Goal: Task Accomplishment & Management: Manage account settings

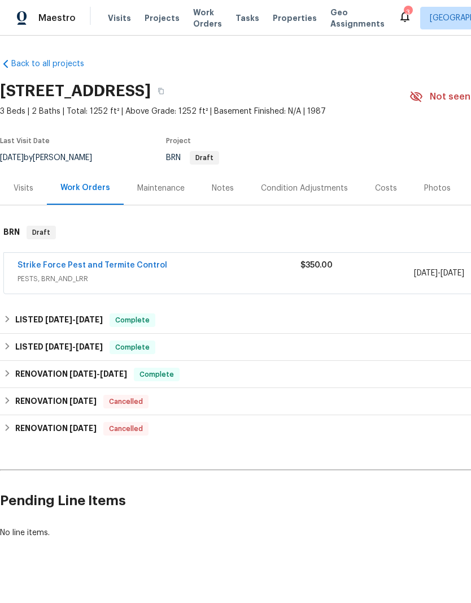
click at [218, 187] on div "Notes" at bounding box center [223, 188] width 22 height 11
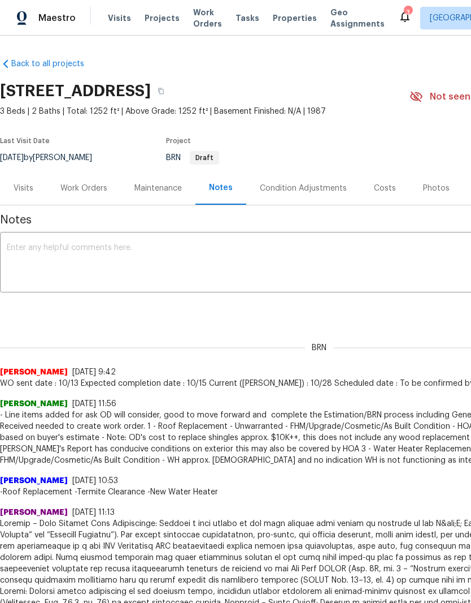
click at [296, 261] on textarea at bounding box center [319, 264] width 625 height 40
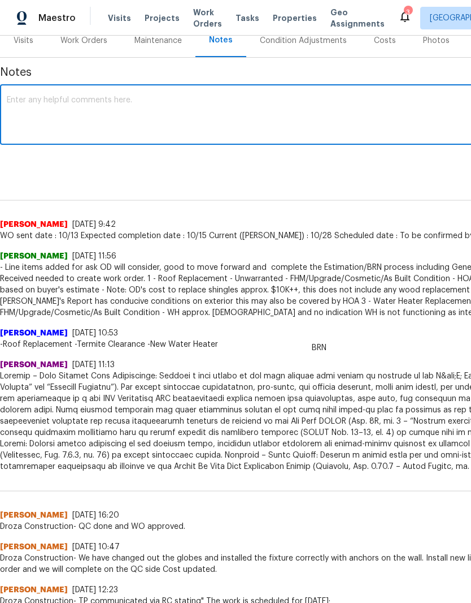
scroll to position [148, 0]
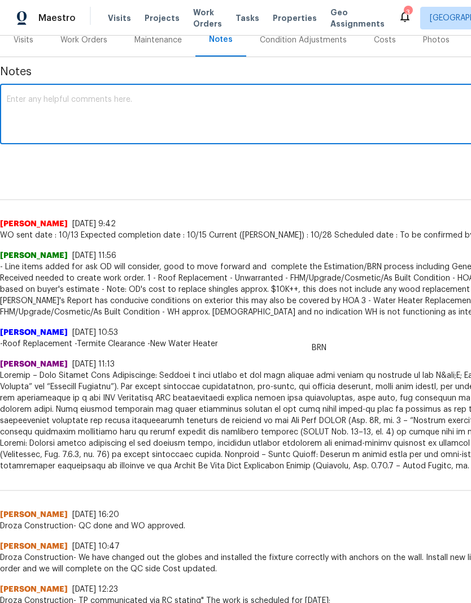
click at [288, 119] on textarea at bounding box center [319, 116] width 625 height 40
click at [406, 197] on div "BRN Padmapriya R 10/13/25, 9:42 WO sent date : 10/13 Expected completion date :…" at bounding box center [319, 211] width 639 height 60
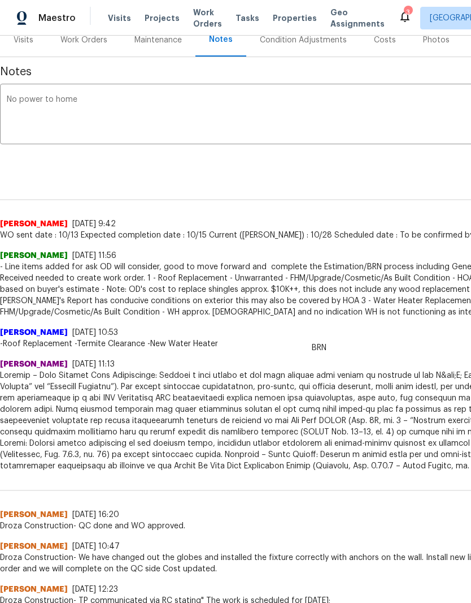
click at [419, 123] on textarea "No power to home" at bounding box center [319, 116] width 625 height 40
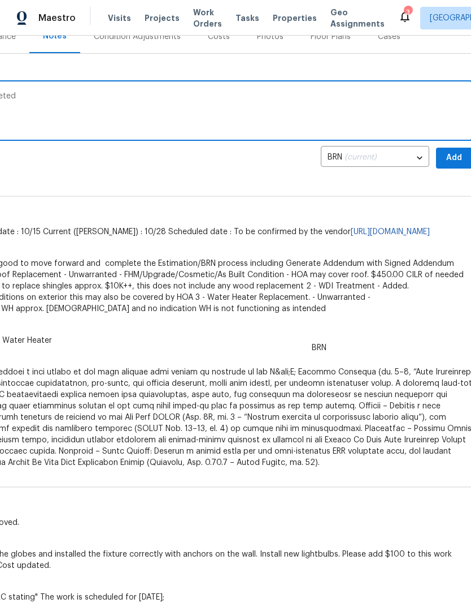
scroll to position [152, 165]
type textarea "No power to home. Inventory clean completed"
click at [456, 159] on span "Add" at bounding box center [456, 158] width 18 height 14
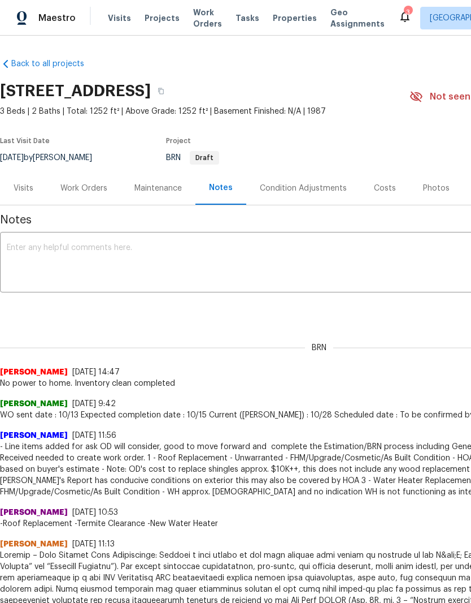
scroll to position [1, 0]
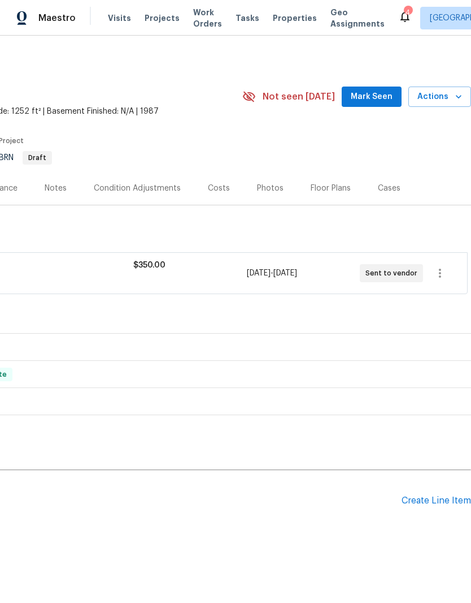
scroll to position [0, 167]
click at [451, 100] on span "Actions" at bounding box center [440, 97] width 45 height 14
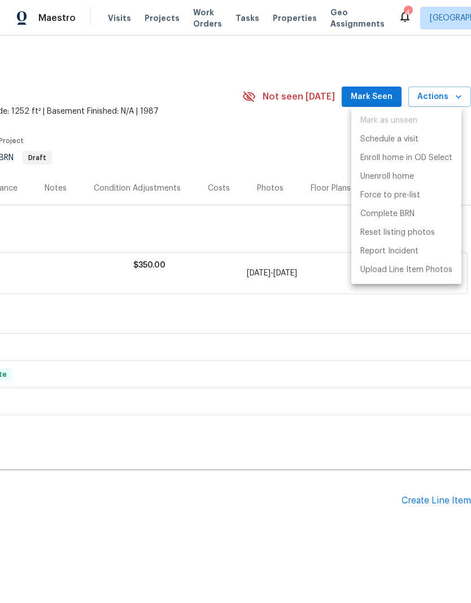
click at [295, 138] on div at bounding box center [235, 301] width 471 height 603
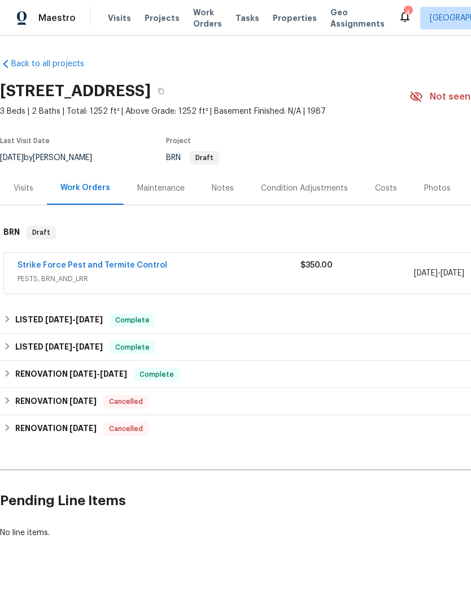
scroll to position [0, 0]
